Goal: Task Accomplishment & Management: Manage account settings

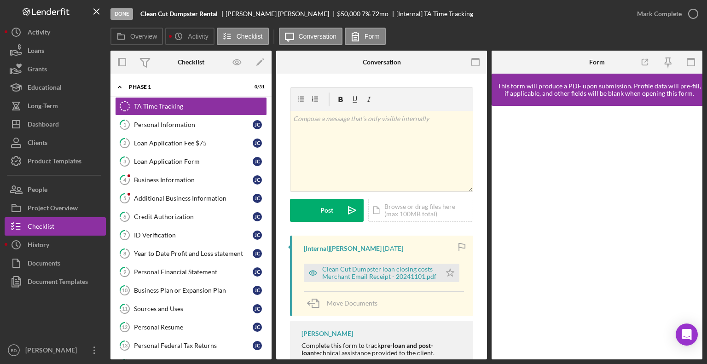
scroll to position [149, 0]
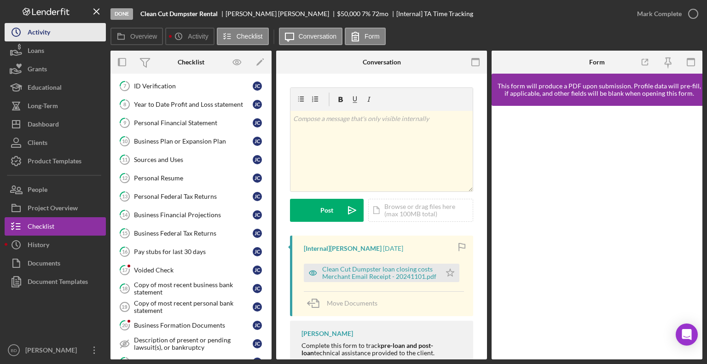
click at [64, 32] on button "Icon/History Activity" at bounding box center [55, 32] width 101 height 18
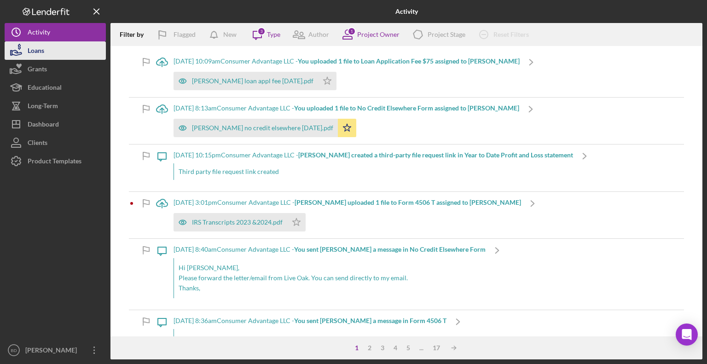
click at [52, 51] on button "Loans" at bounding box center [55, 50] width 101 height 18
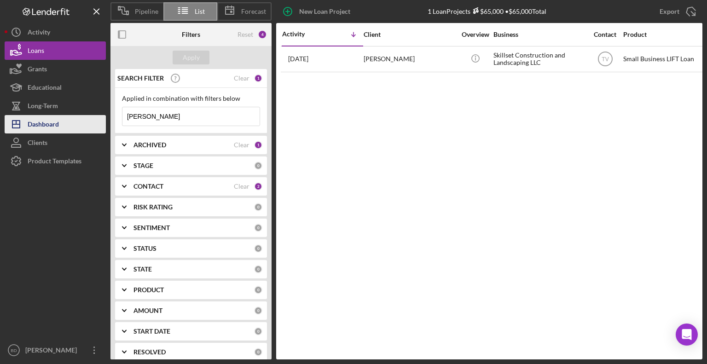
drag, startPoint x: 179, startPoint y: 119, endPoint x: 101, endPoint y: 119, distance: 77.3
click at [101, 119] on div "Pipeline List Forecast New Loan Project 1 Loan Projects $65,000 • $65,000 Total…" at bounding box center [354, 180] width 698 height 360
click at [101, 119] on button "Icon/Dashboard Dashboard" at bounding box center [55, 124] width 101 height 18
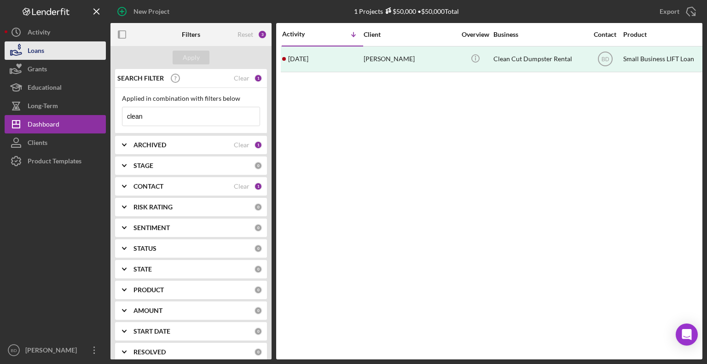
click at [49, 50] on button "Loans" at bounding box center [55, 50] width 101 height 18
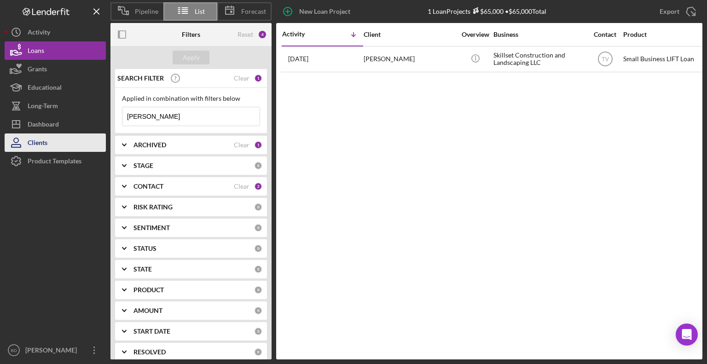
click at [42, 140] on div "Clients" at bounding box center [38, 143] width 20 height 21
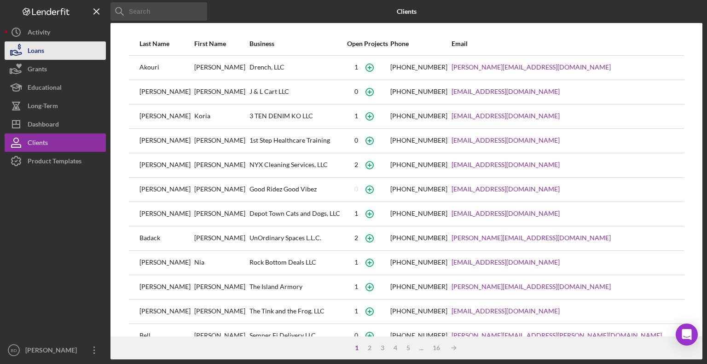
click at [40, 50] on div "Loans" at bounding box center [36, 51] width 17 height 21
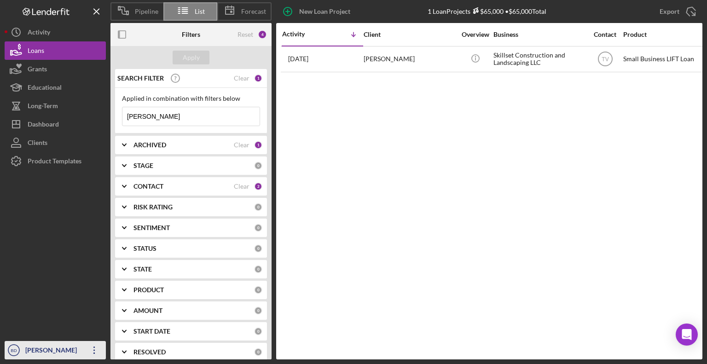
click at [94, 353] on icon "button" at bounding box center [93, 350] width 1 height 7
click at [79, 230] on div at bounding box center [55, 255] width 101 height 171
click at [256, 77] on div "1" at bounding box center [258, 78] width 8 height 8
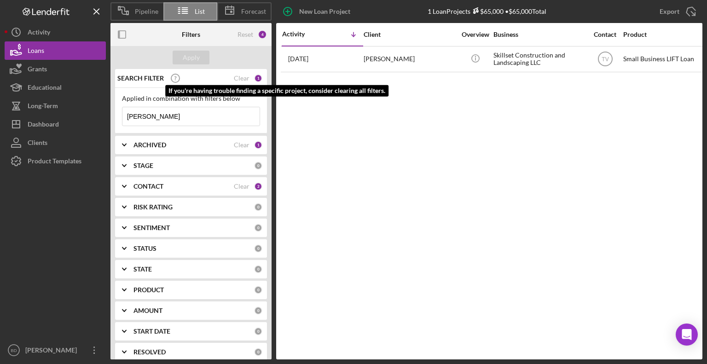
click at [176, 77] on icon at bounding box center [175, 78] width 23 height 23
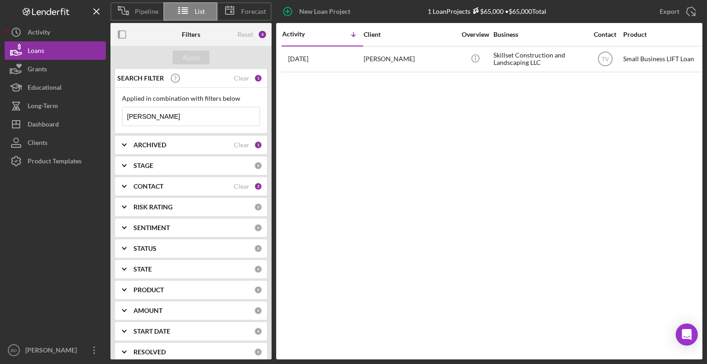
click at [171, 114] on input "[PERSON_NAME]" at bounding box center [190, 116] width 137 height 18
type input "k"
click at [194, 61] on div "Apply" at bounding box center [191, 58] width 17 height 14
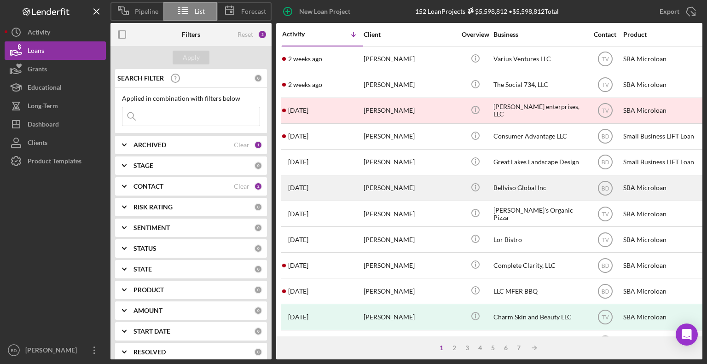
click at [322, 191] on div "[DATE] [PERSON_NAME]" at bounding box center [322, 188] width 81 height 24
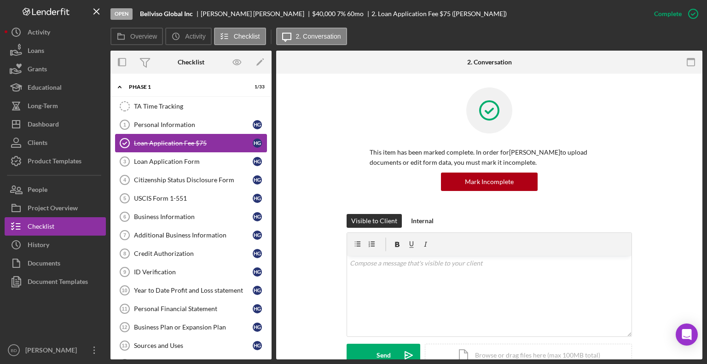
click at [182, 145] on div "Loan Application Fee $75" at bounding box center [193, 142] width 119 height 7
click at [182, 144] on div "Loan Application Fee $75" at bounding box center [193, 142] width 119 height 7
click at [151, 162] on div "Loan Application Form" at bounding box center [193, 161] width 119 height 7
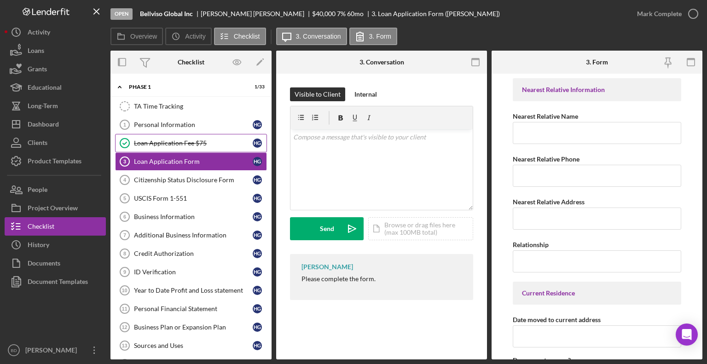
click at [149, 136] on link "Loan Application Fee $75 Loan Application Fee $75 H G" at bounding box center [191, 143] width 152 height 18
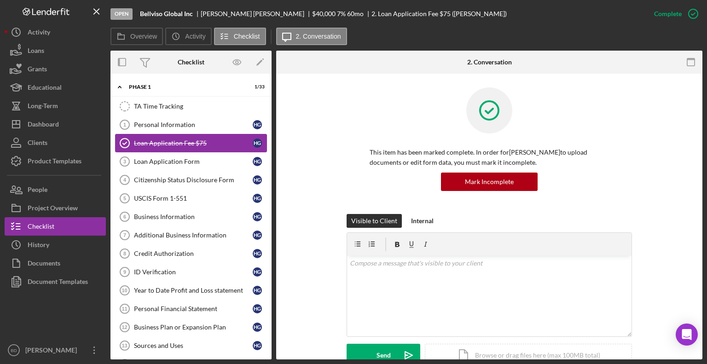
click at [150, 143] on div "Loan Application Fee $75" at bounding box center [193, 142] width 119 height 7
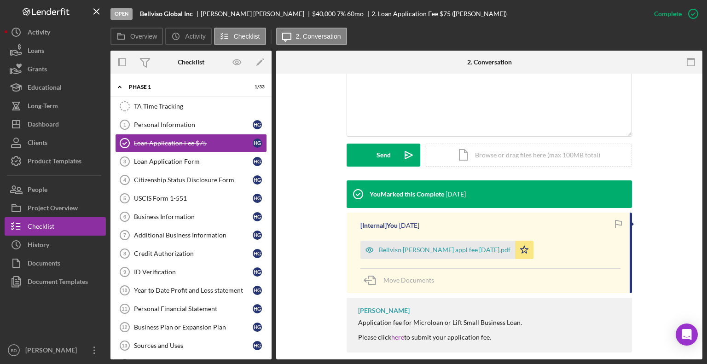
scroll to position [201, 0]
click at [461, 248] on div "Bellviso [PERSON_NAME] appl fee [DATE].pdf" at bounding box center [445, 249] width 132 height 7
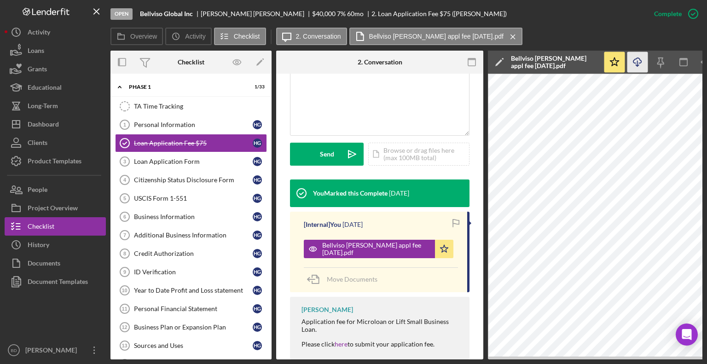
click at [633, 60] on icon "button" at bounding box center [637, 60] width 8 height 5
